Goal: Transaction & Acquisition: Purchase product/service

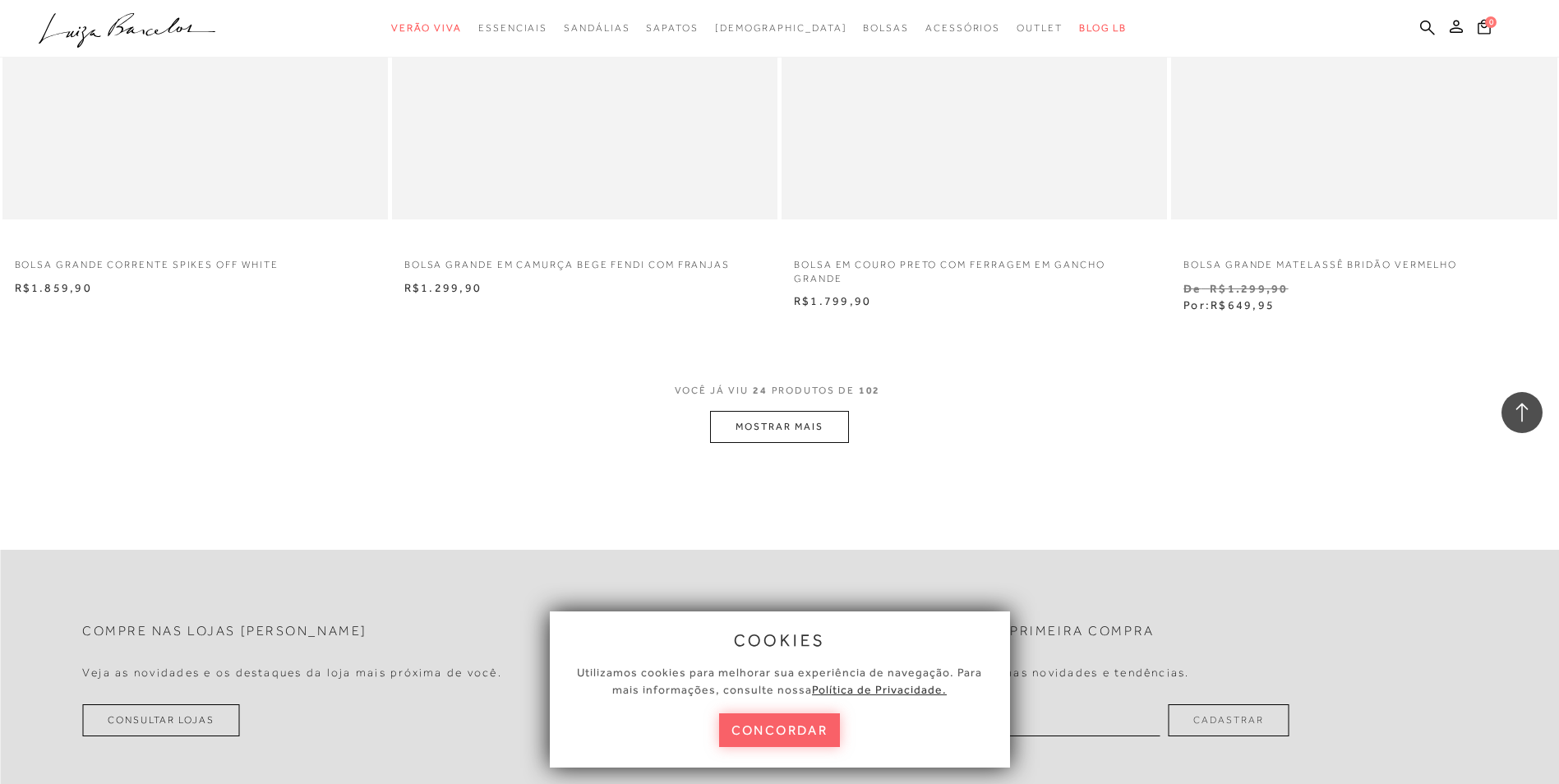
scroll to position [3944, 0]
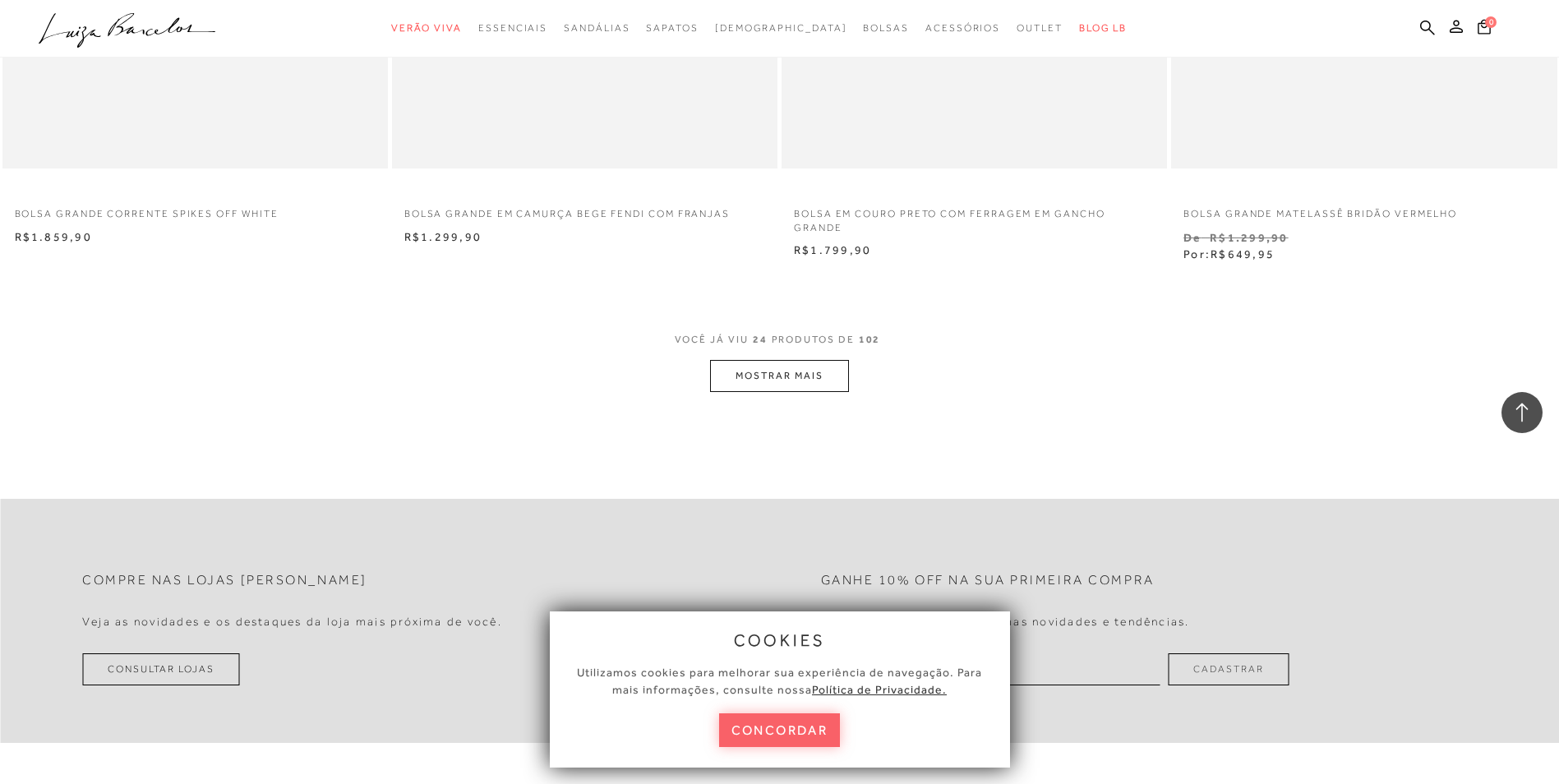
click at [822, 373] on button "MOSTRAR MAIS" at bounding box center [779, 376] width 138 height 32
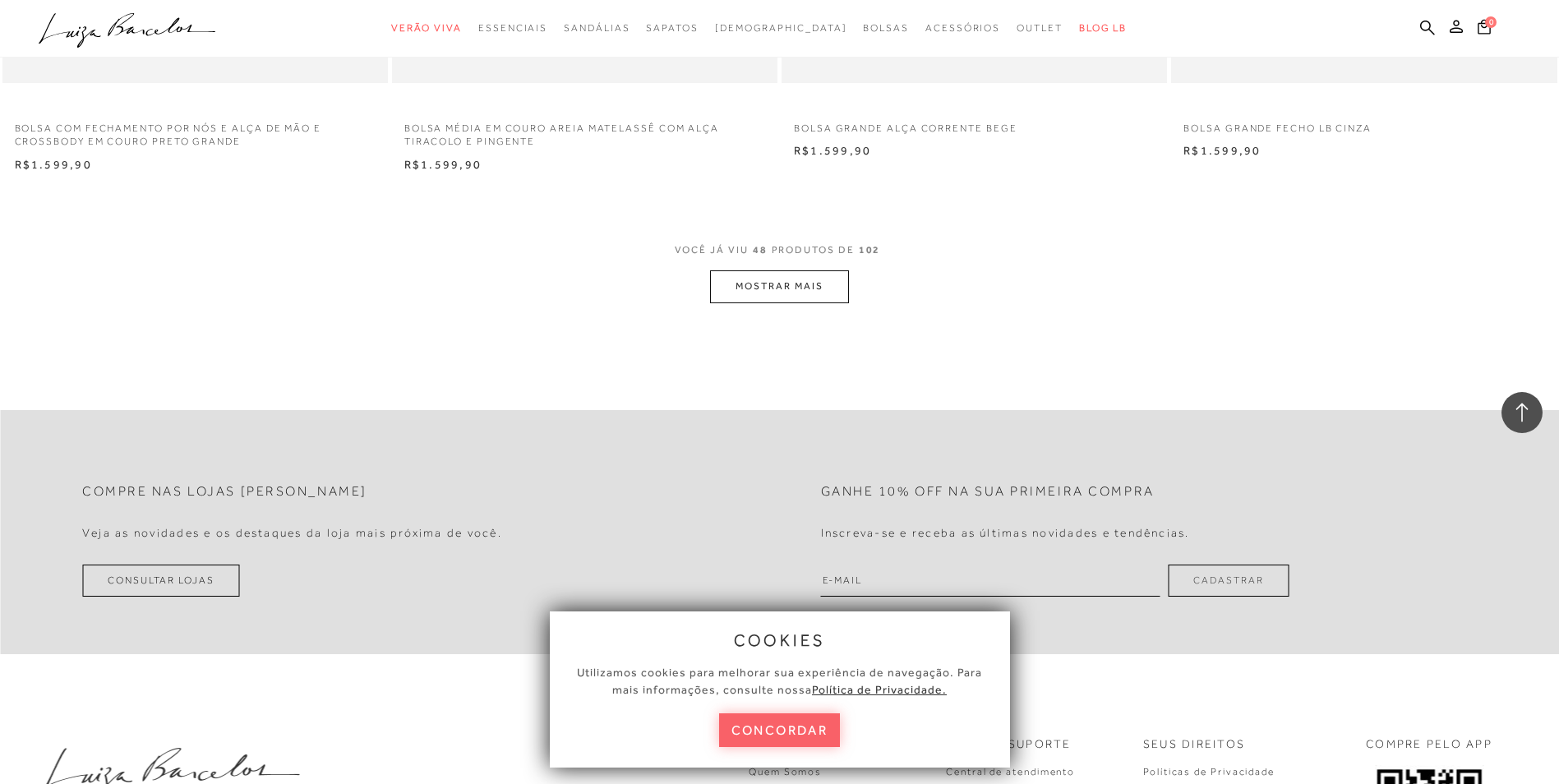
scroll to position [8134, 0]
click at [852, 283] on div "VOCÊ JÁ VIU 48 PRODUTOS DE 102 MOSTRAR MAIS" at bounding box center [779, 268] width 1559 height 62
click at [835, 283] on button "MOSTRAR MAIS" at bounding box center [779, 283] width 138 height 32
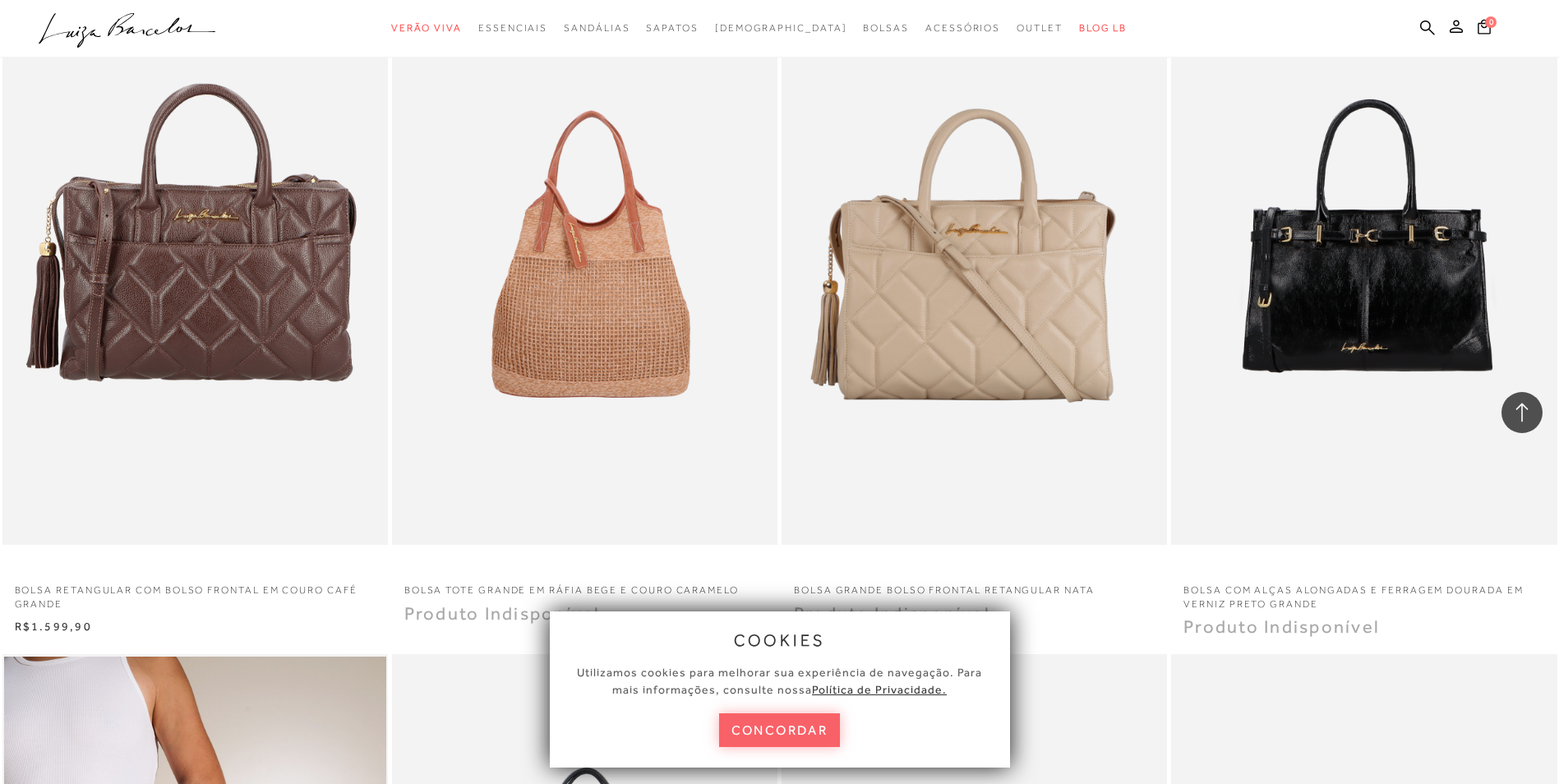
scroll to position [11091, 0]
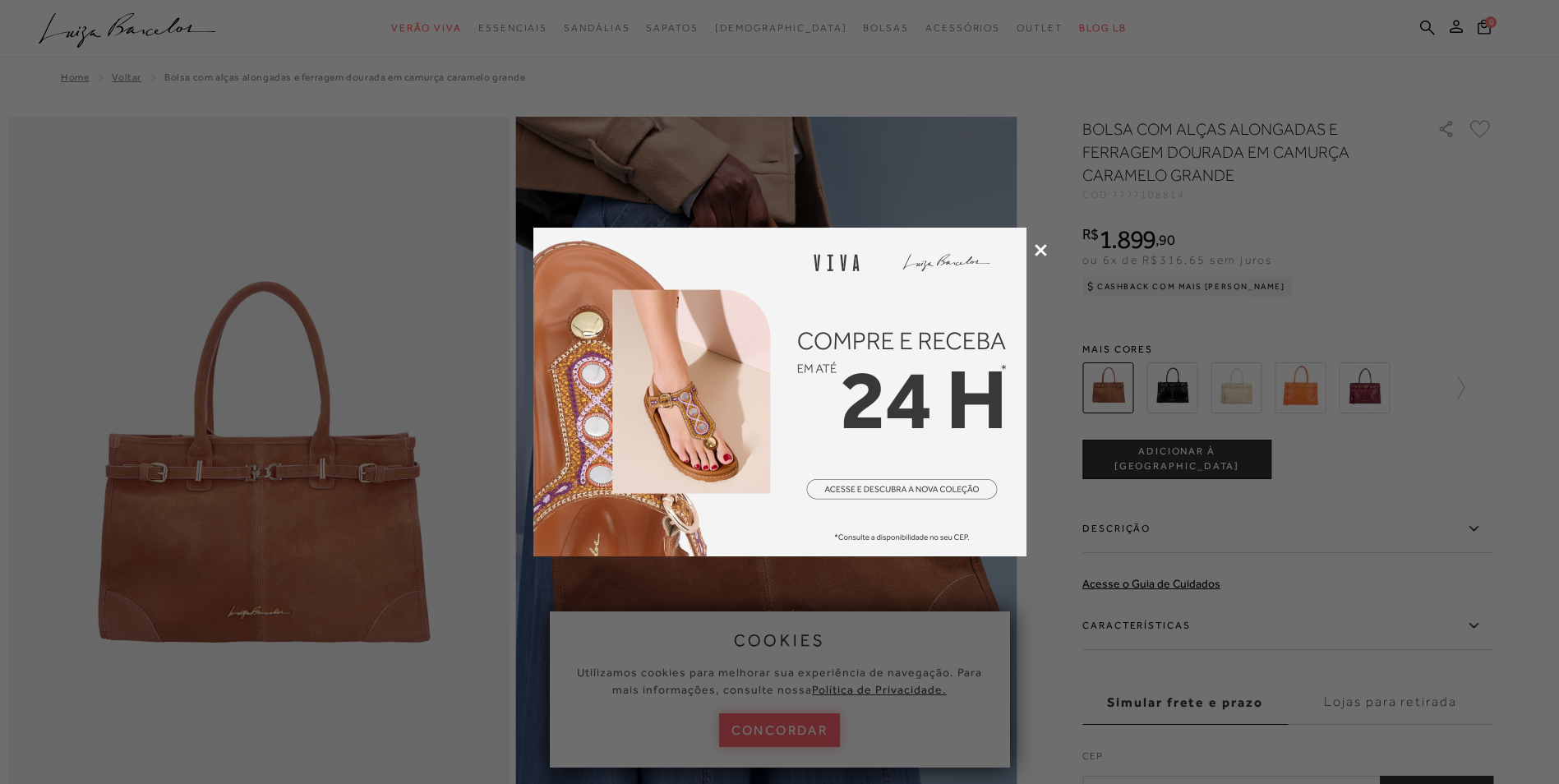
click at [1040, 244] on div at bounding box center [779, 392] width 1559 height 784
click at [1042, 244] on icon at bounding box center [1040, 250] width 13 height 13
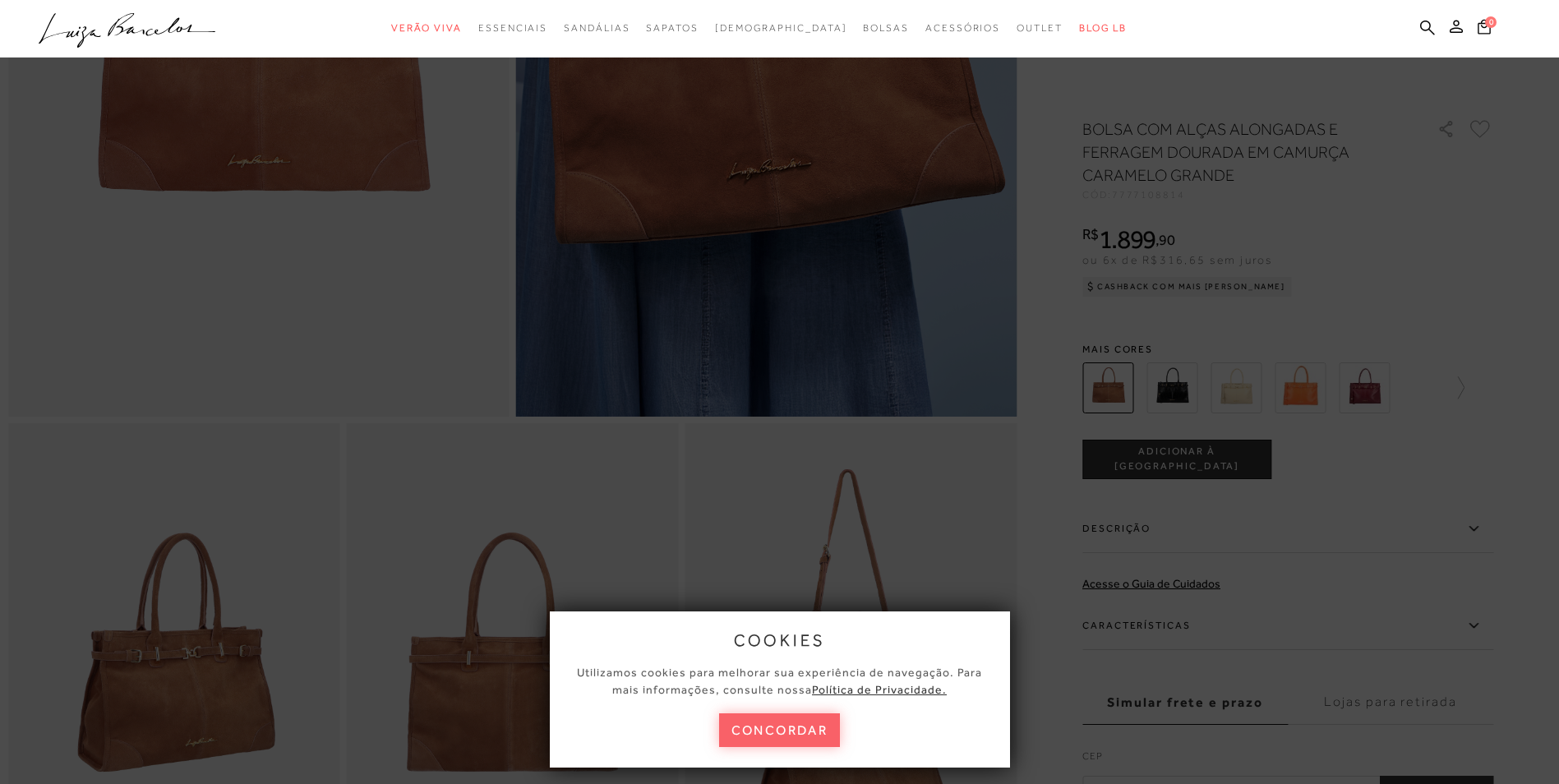
scroll to position [411, 0]
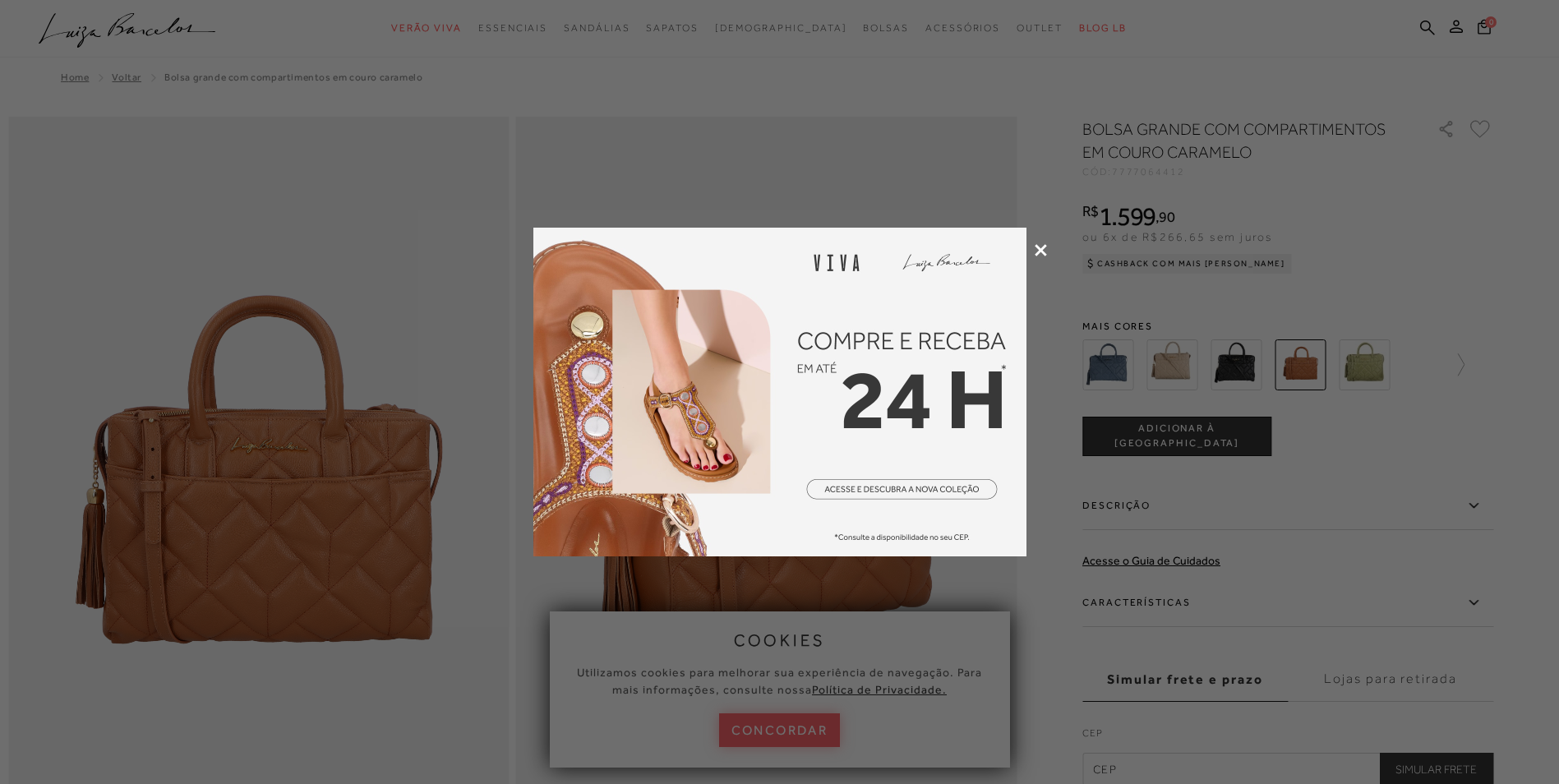
click at [1037, 250] on icon at bounding box center [1040, 250] width 13 height 13
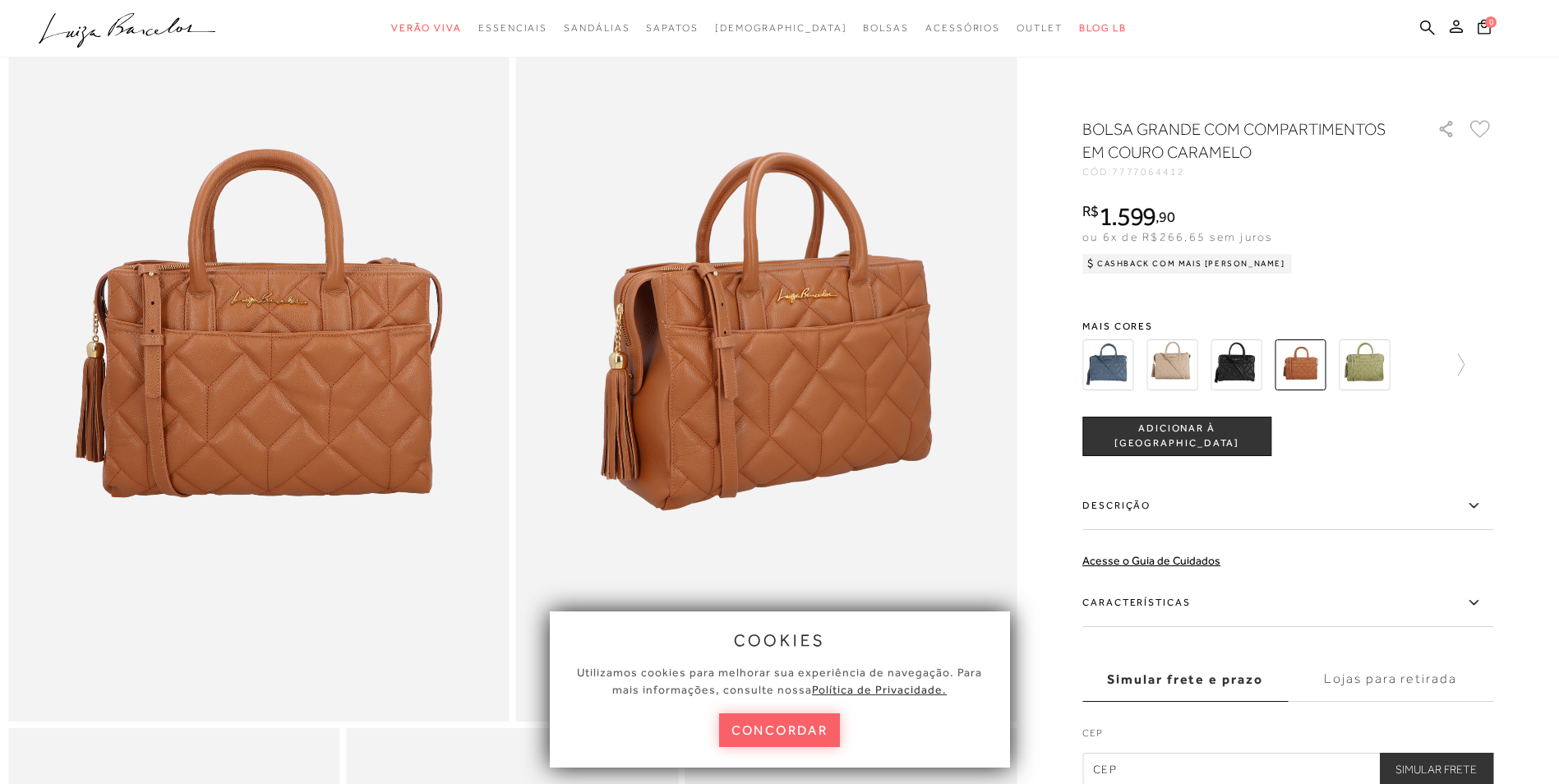
scroll to position [165, 0]
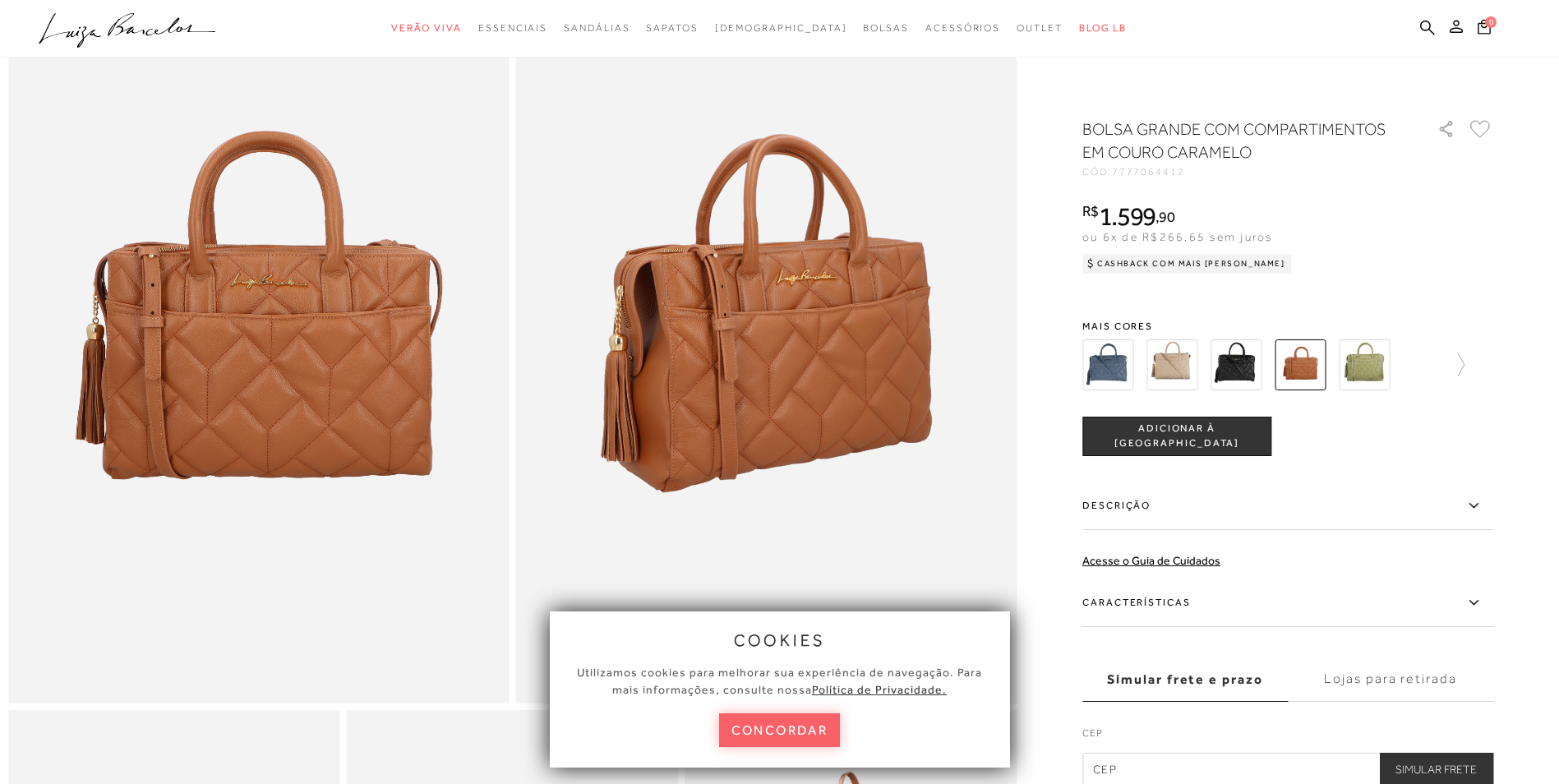
click at [1131, 365] on img at bounding box center [1108, 365] width 51 height 51
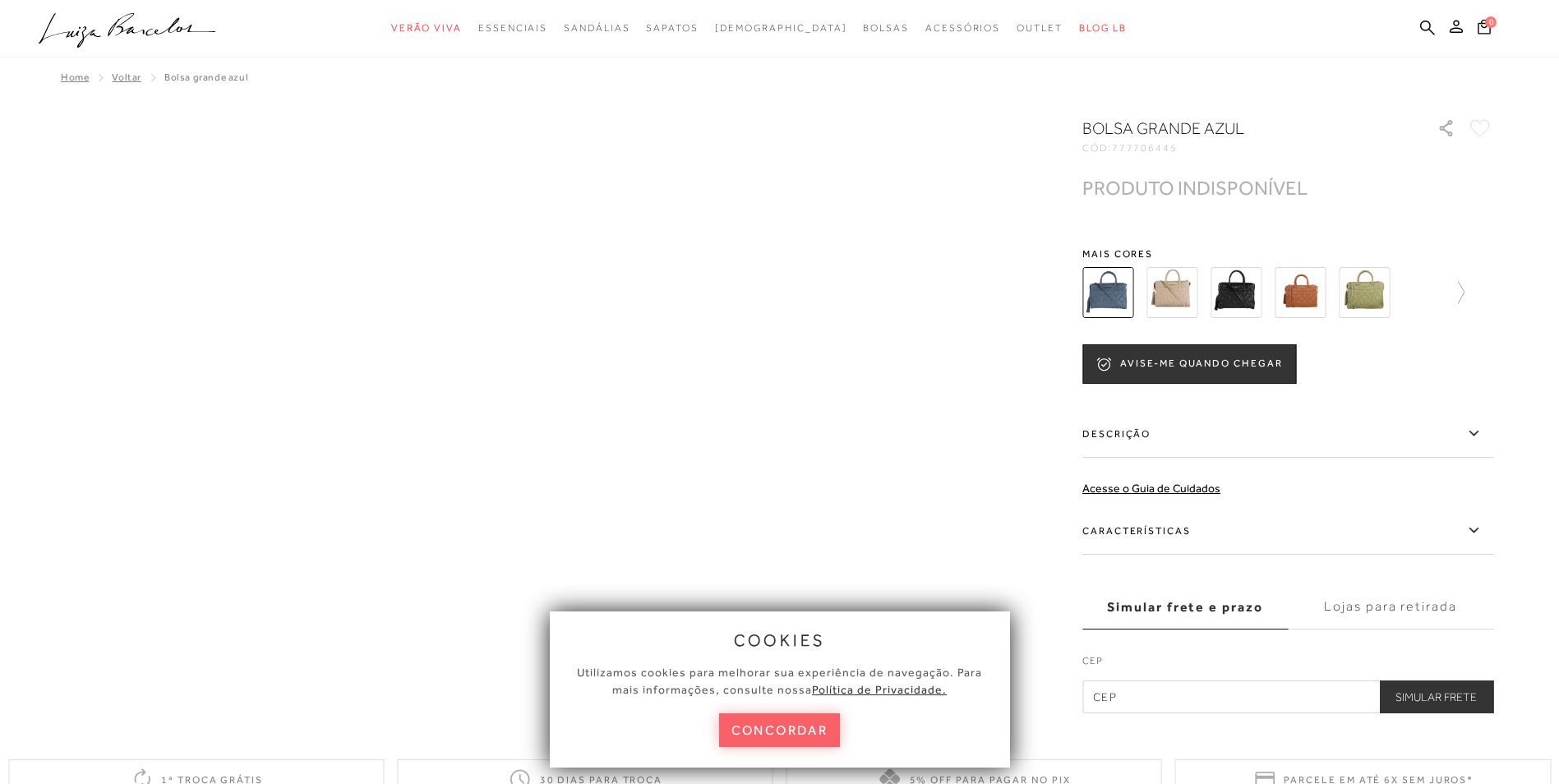
click at [1187, 307] on img at bounding box center [1172, 293] width 51 height 51
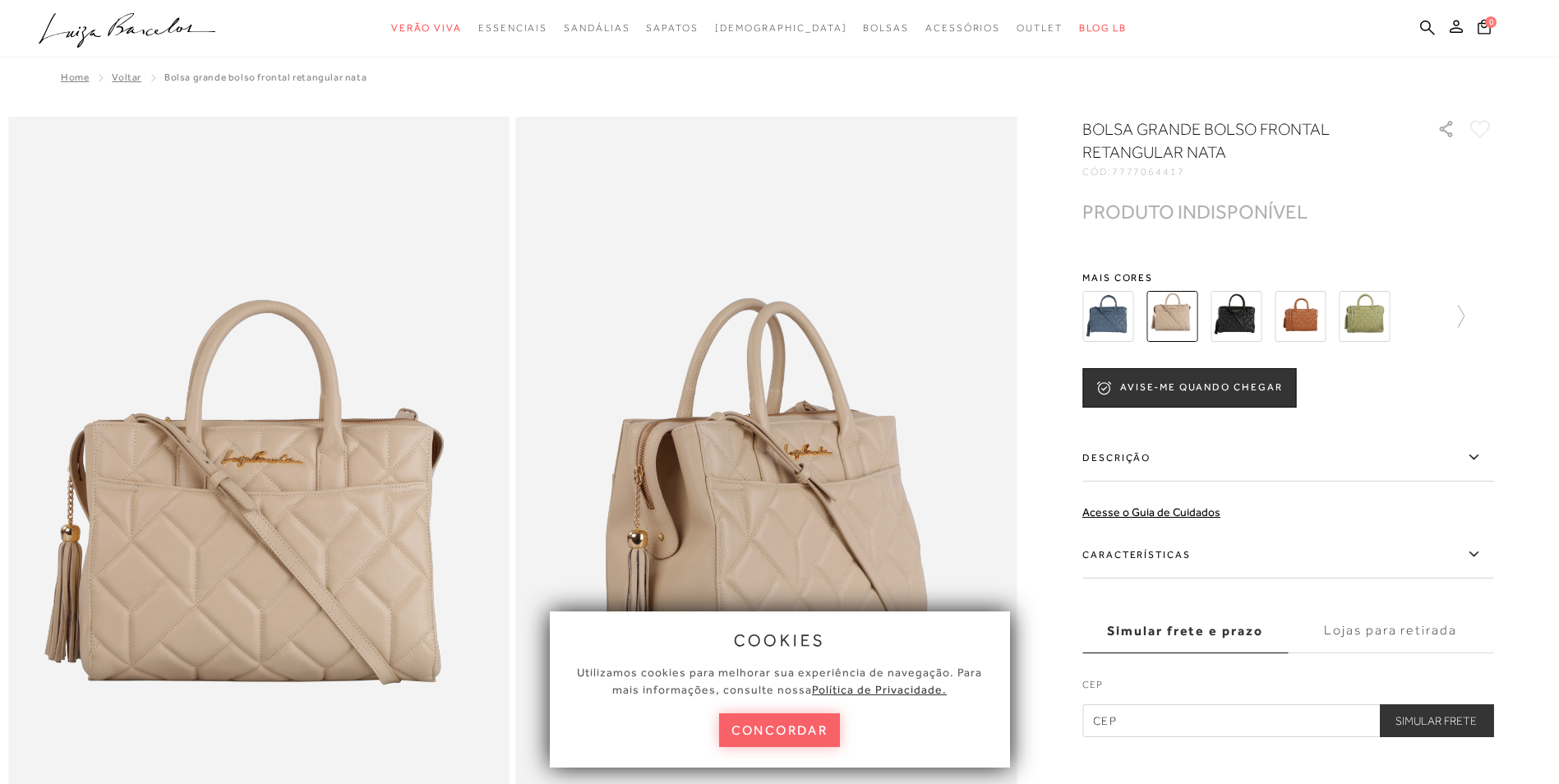
click at [1242, 314] on img at bounding box center [1236, 316] width 51 height 51
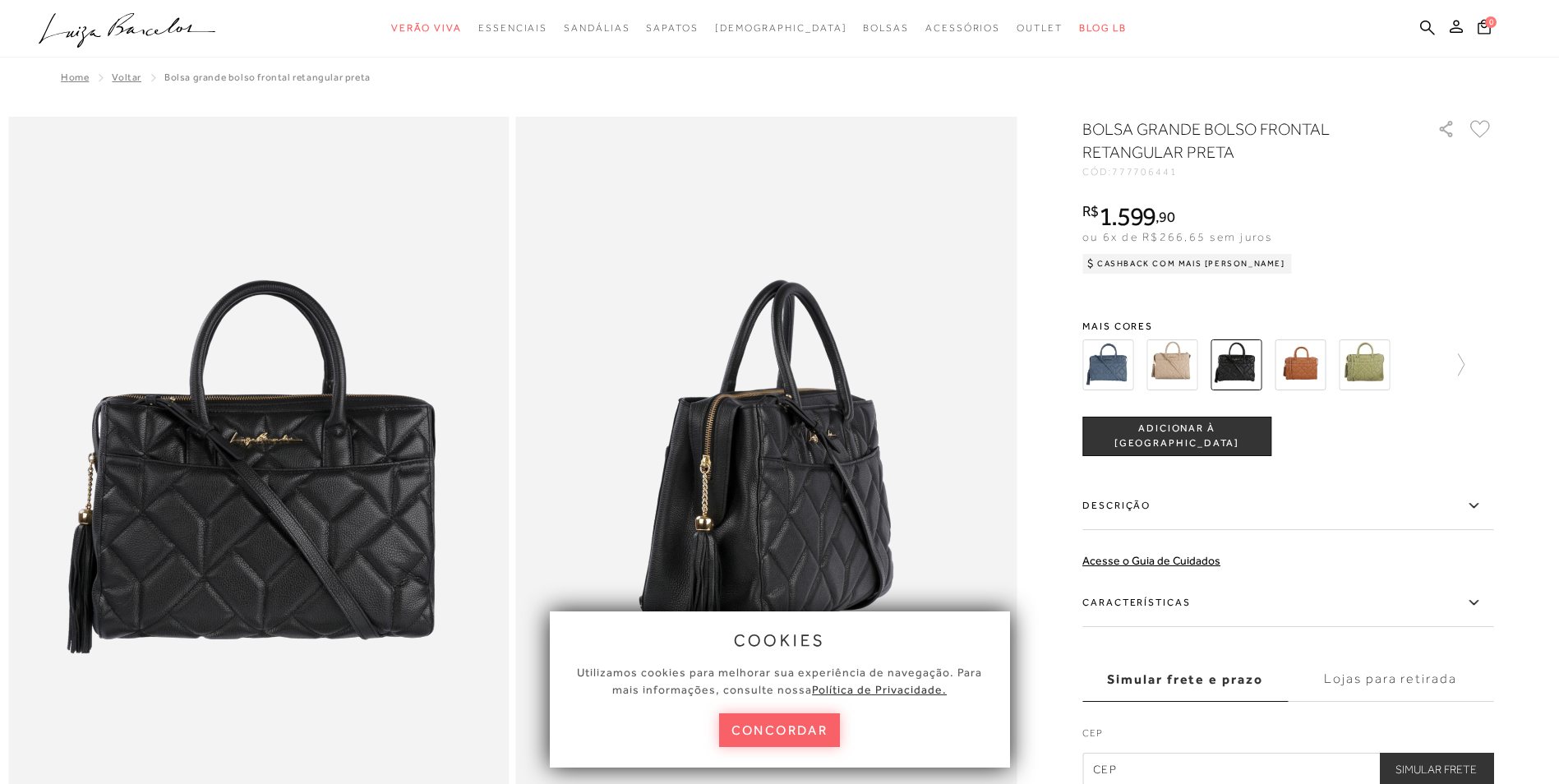
click at [1472, 366] on div at bounding box center [1287, 365] width 411 height 61
click at [1463, 367] on icon at bounding box center [1452, 364] width 23 height 23
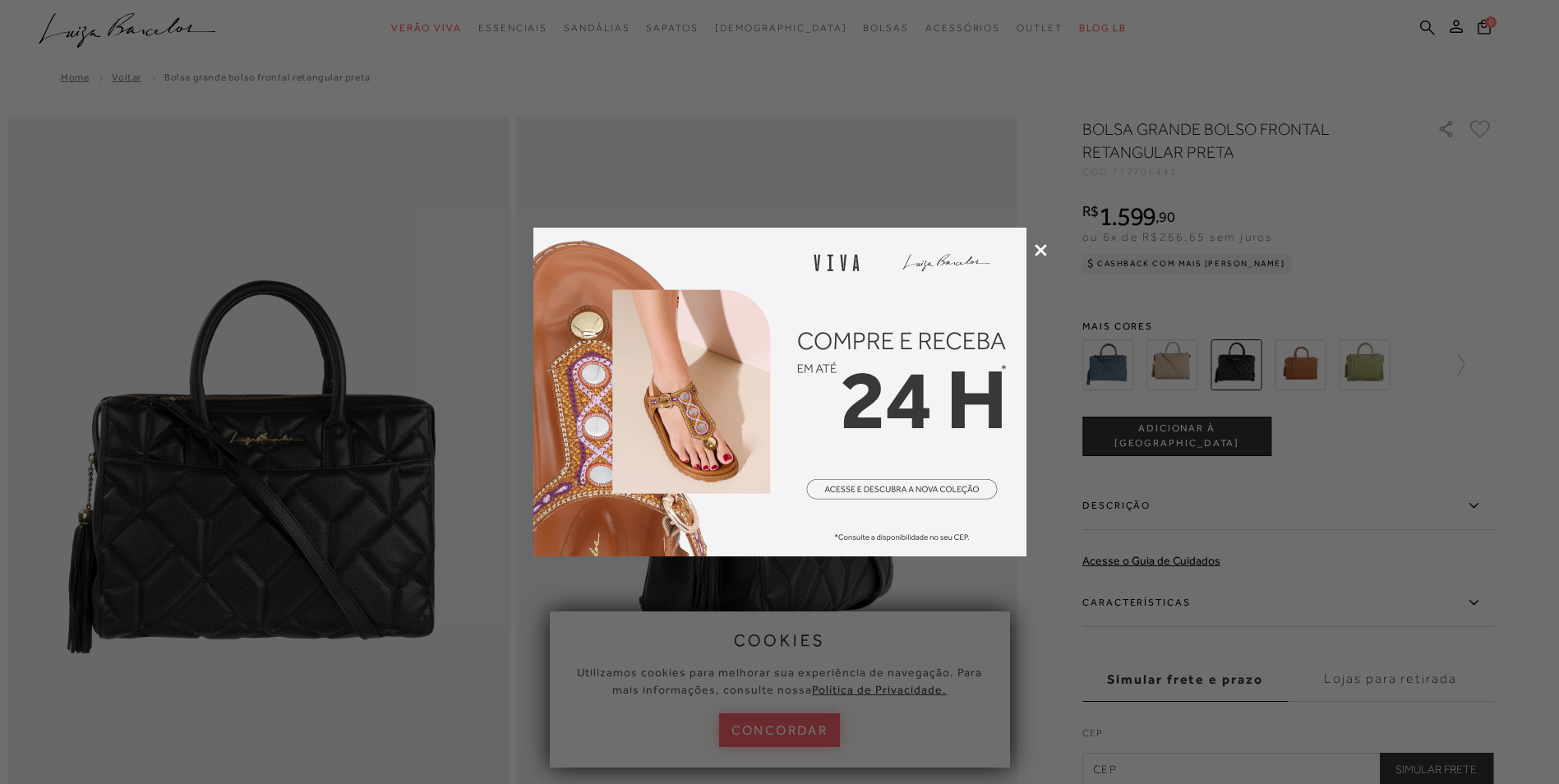
click at [1047, 253] on div at bounding box center [779, 392] width 1559 height 784
click at [1038, 251] on icon at bounding box center [1040, 250] width 13 height 13
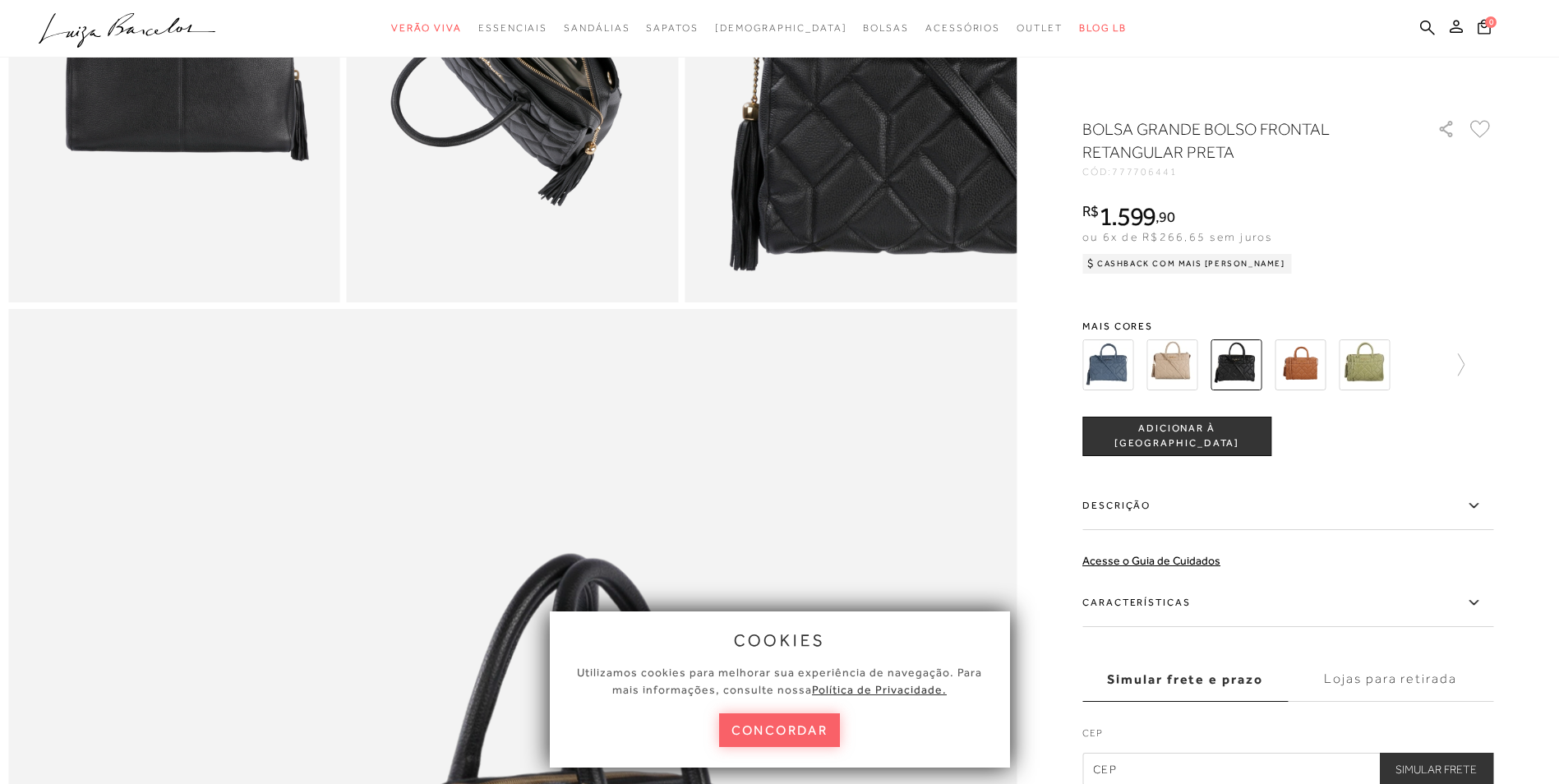
scroll to position [821, 0]
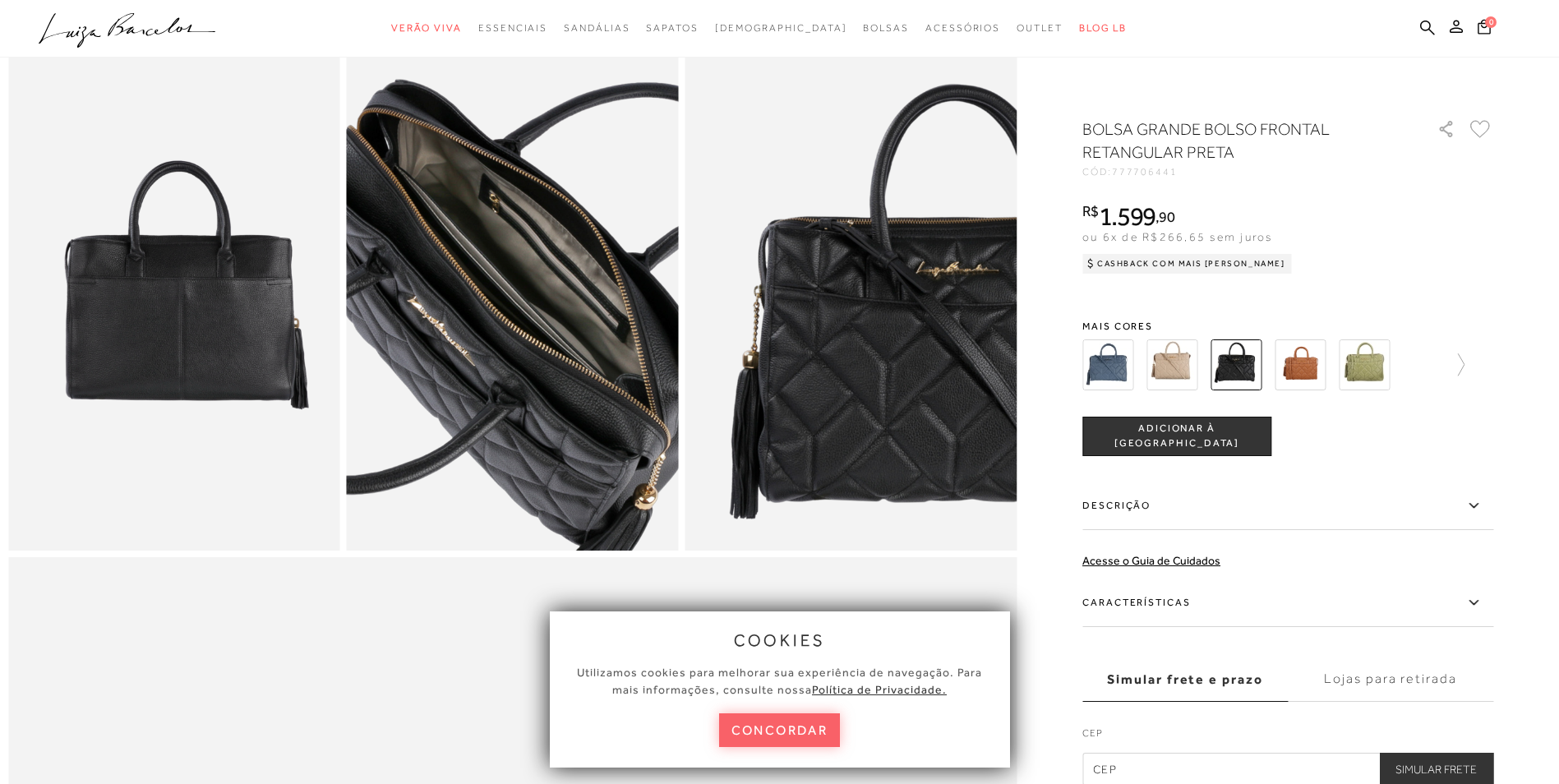
click at [536, 308] on img at bounding box center [489, 306] width 663 height 995
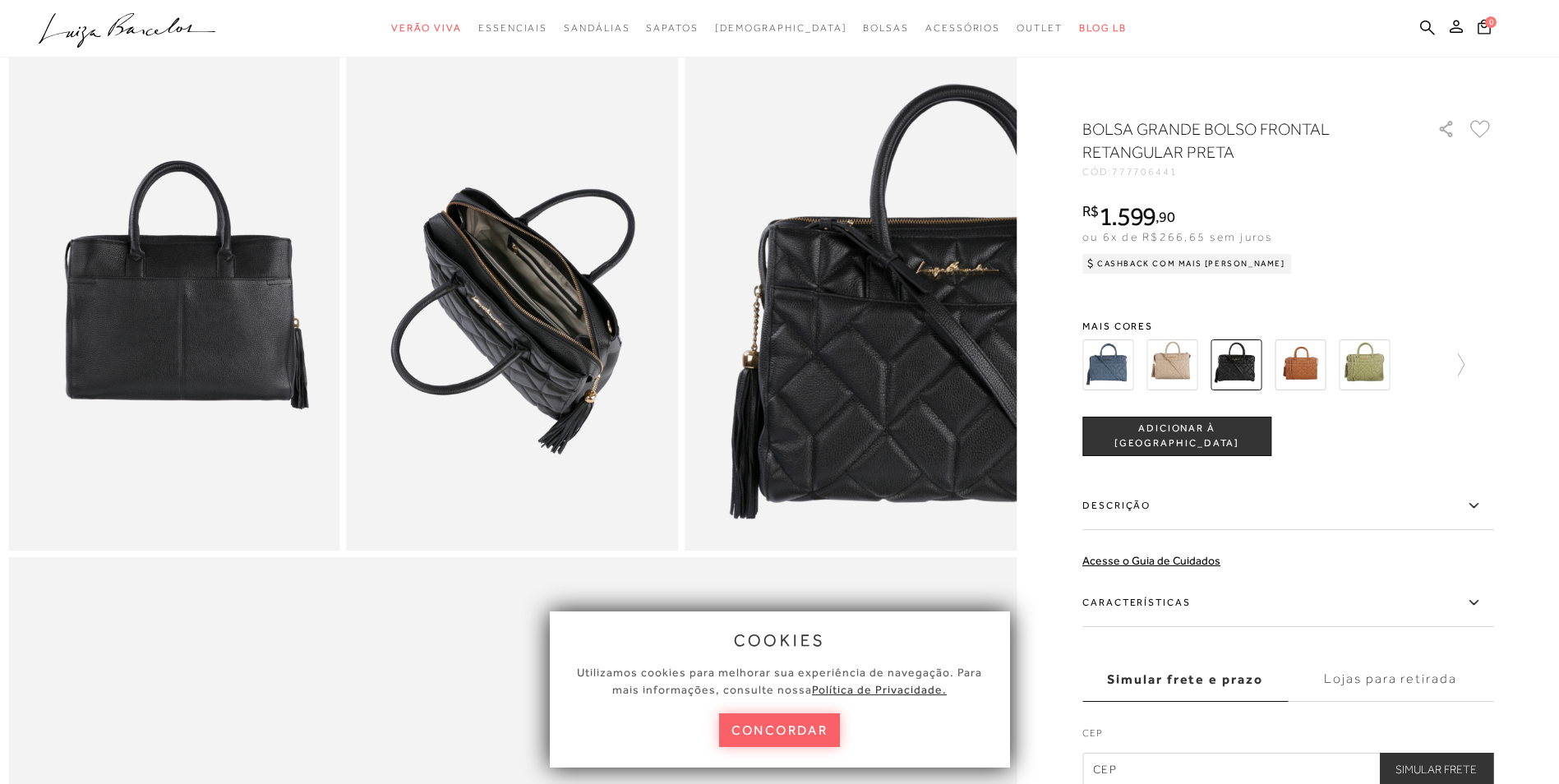
click at [530, 338] on img at bounding box center [513, 301] width 332 height 498
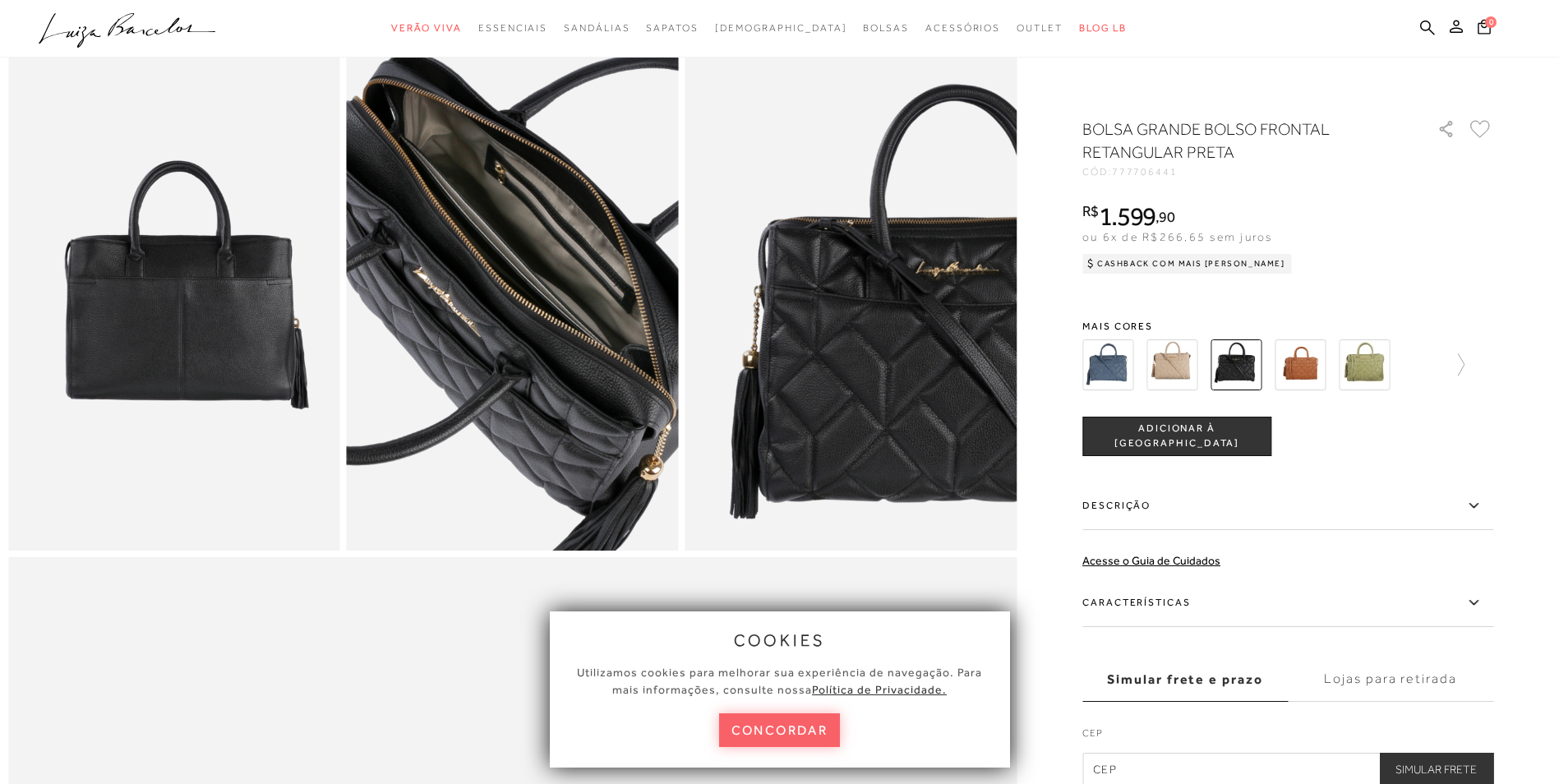
click at [530, 338] on img at bounding box center [495, 277] width 663 height 995
